Goal: Task Accomplishment & Management: Manage account settings

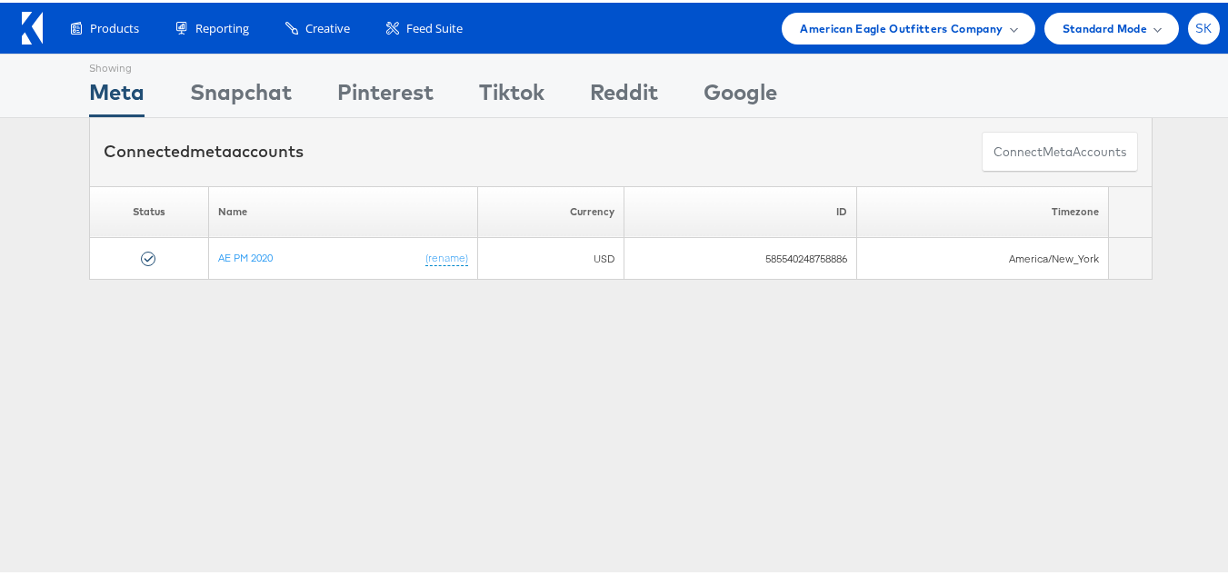
click at [1195, 20] on span "SK" at bounding box center [1203, 26] width 17 height 12
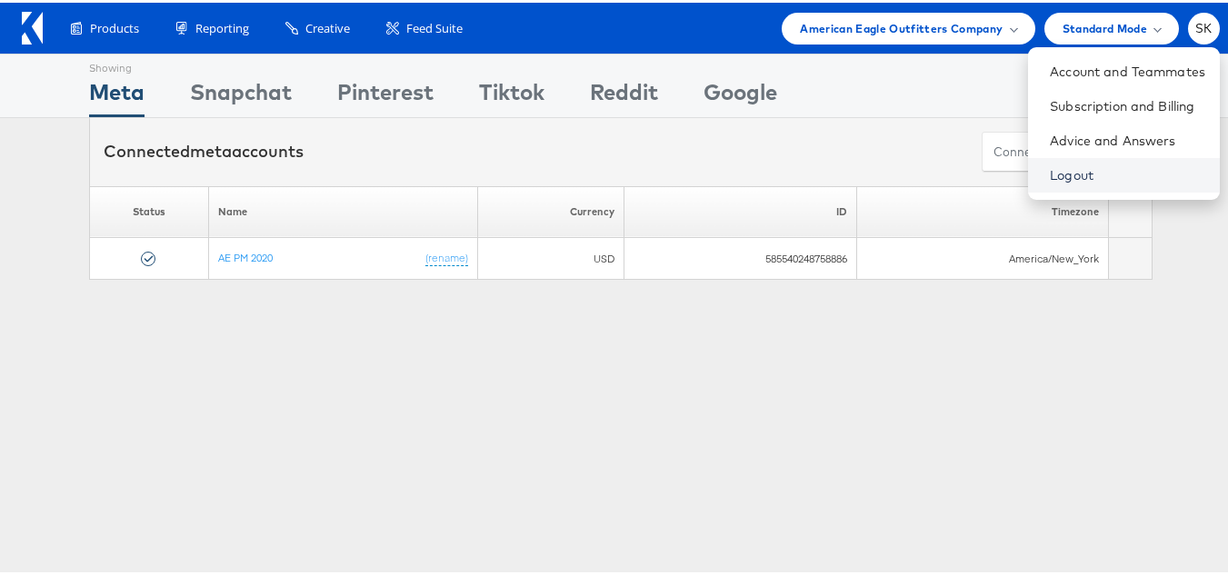
click at [1049, 164] on link "Logout" at bounding box center [1126, 173] width 155 height 18
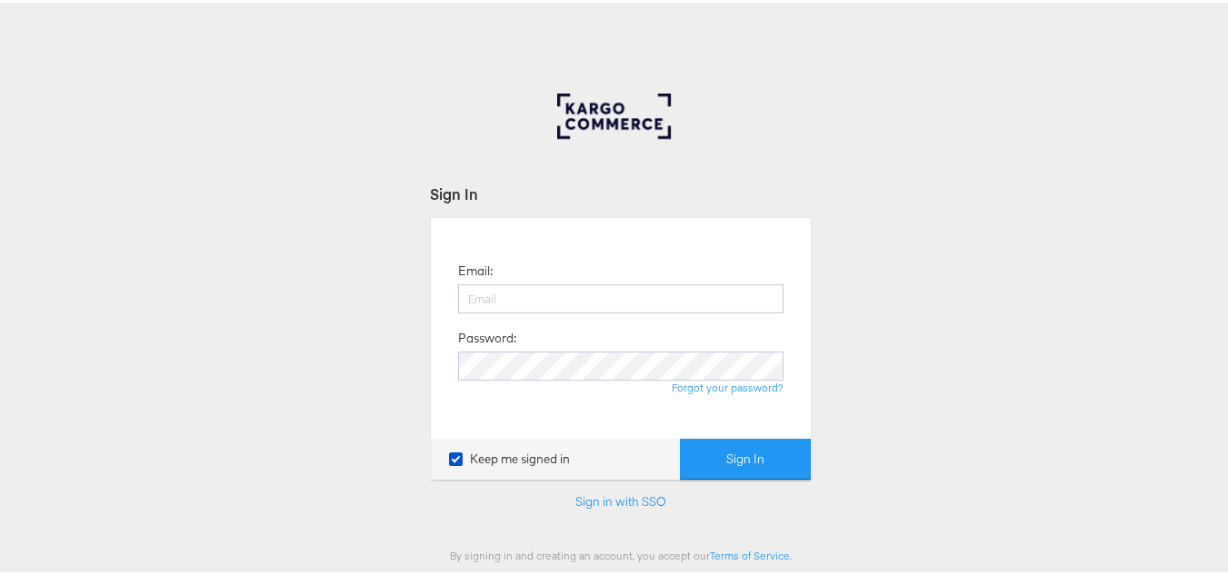
type input "[PERSON_NAME][EMAIL_ADDRESS][DOMAIN_NAME]"
click at [755, 430] on div "Email: [PERSON_NAME][EMAIL_ADDRESS][DOMAIN_NAME] Password: Forgot your password…" at bounding box center [621, 345] width 382 height 262
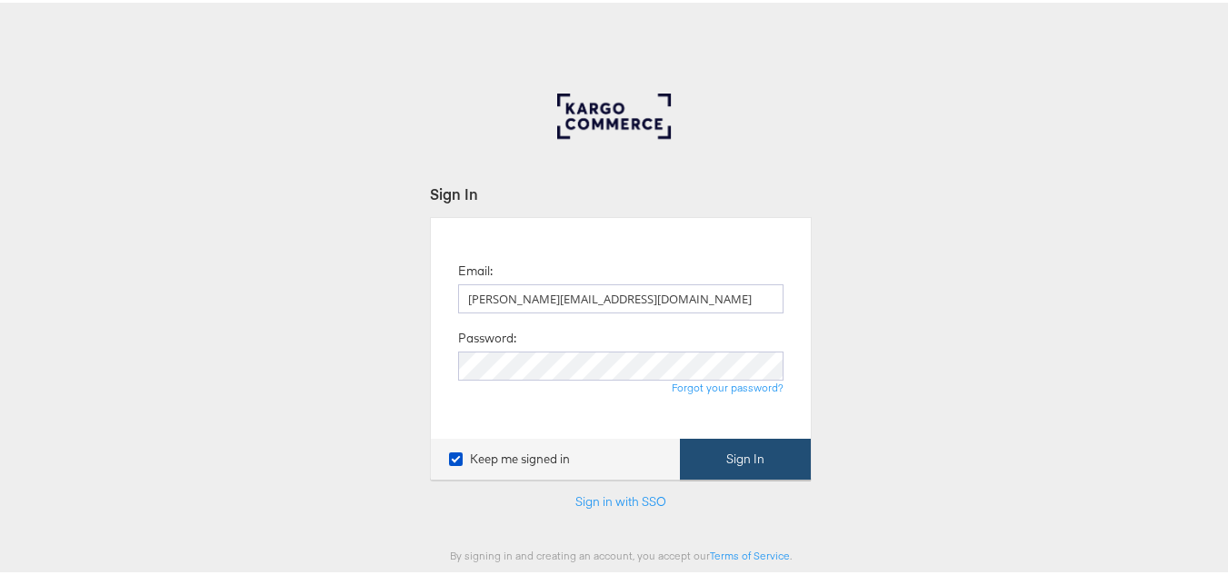
click at [761, 451] on button "Sign In" at bounding box center [745, 456] width 131 height 41
